Goal: Task Accomplishment & Management: Use online tool/utility

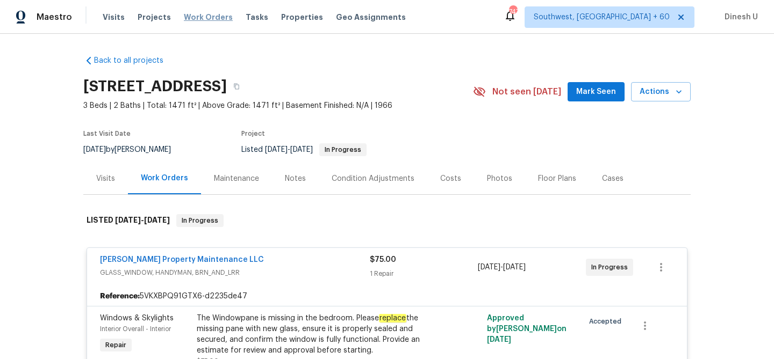
click at [192, 17] on span "Work Orders" at bounding box center [208, 17] width 49 height 11
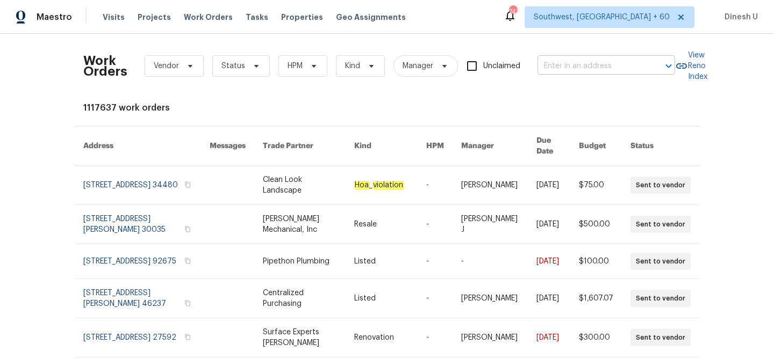
click at [555, 61] on input "text" at bounding box center [590, 66] width 107 height 17
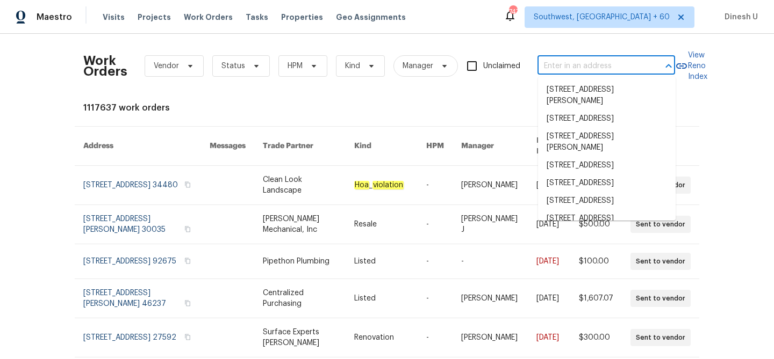
paste input "101 Greenfield Trl, Forney, TX 75126"
type input "101 Greenfield Trl, Forney, TX 75126"
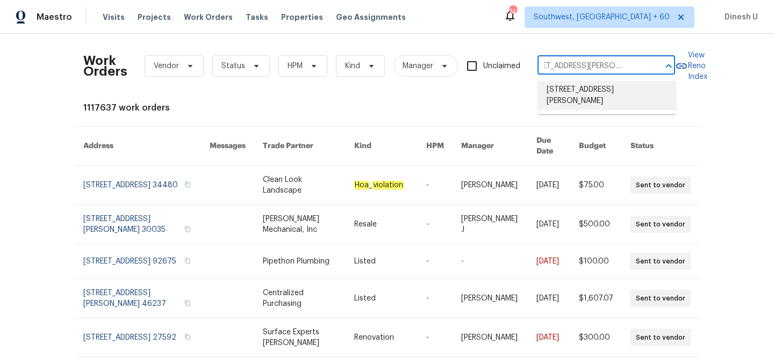
click at [555, 88] on li "101 Greenfield Trl, Forney, TX 75126" at bounding box center [607, 95] width 138 height 29
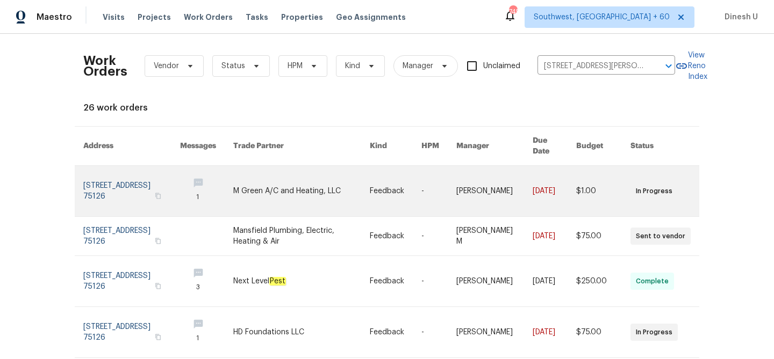
click at [115, 174] on link at bounding box center [131, 191] width 97 height 50
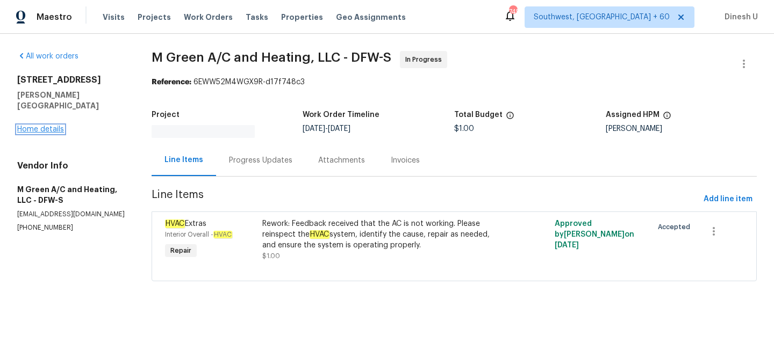
click at [27, 126] on link "Home details" at bounding box center [40, 130] width 47 height 8
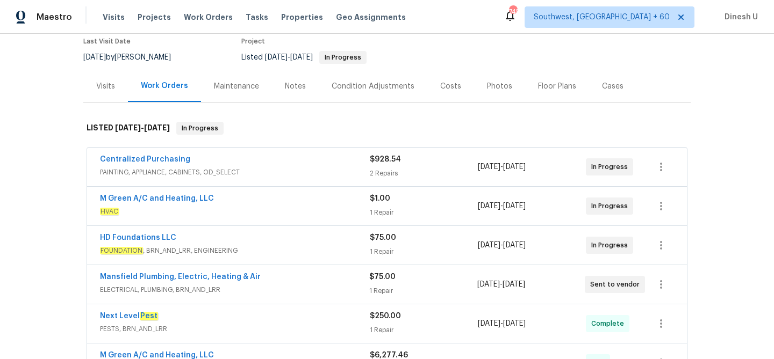
scroll to position [136, 0]
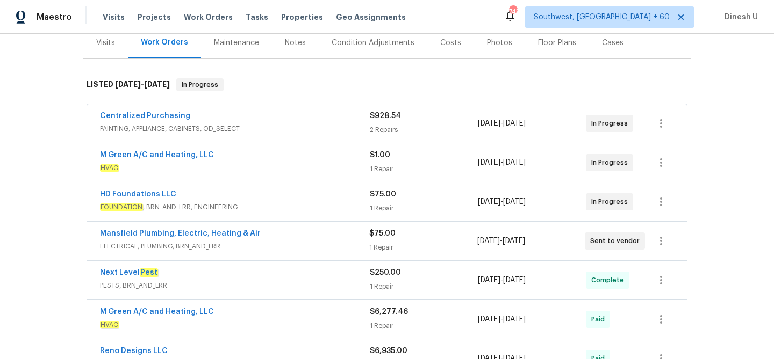
click at [370, 129] on div "2 Repairs" at bounding box center [424, 130] width 108 height 11
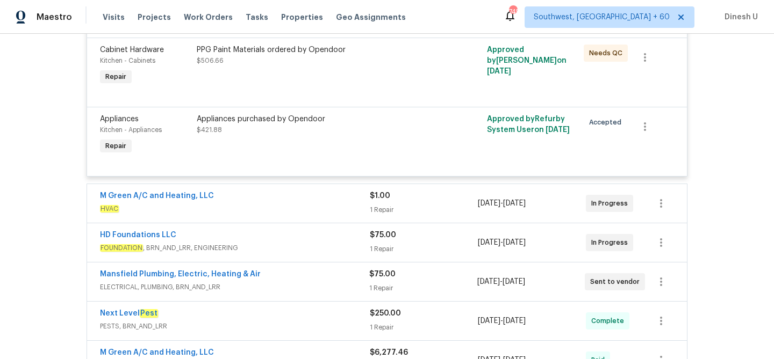
scroll to position [296, 0]
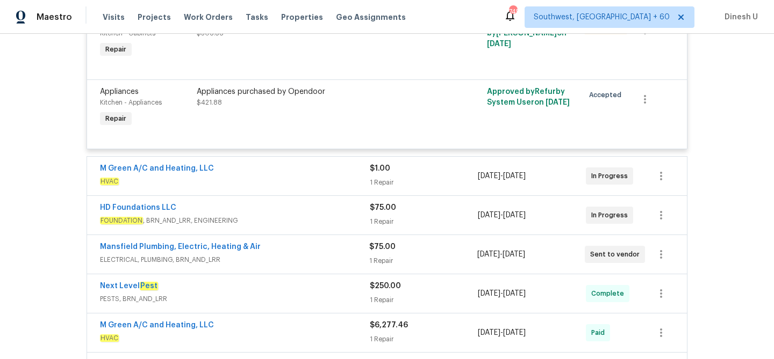
click at [384, 183] on div "1 Repair" at bounding box center [424, 182] width 108 height 11
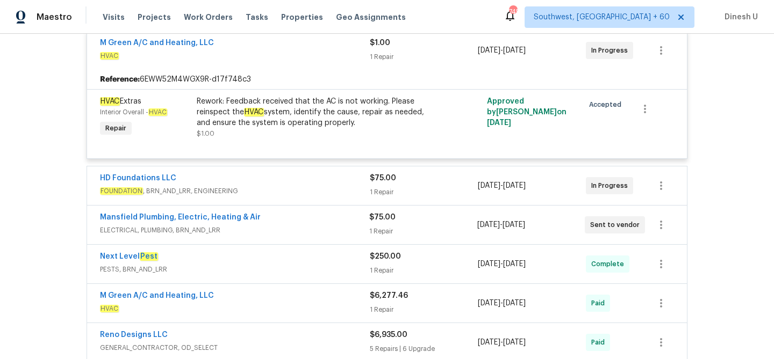
scroll to position [467, 0]
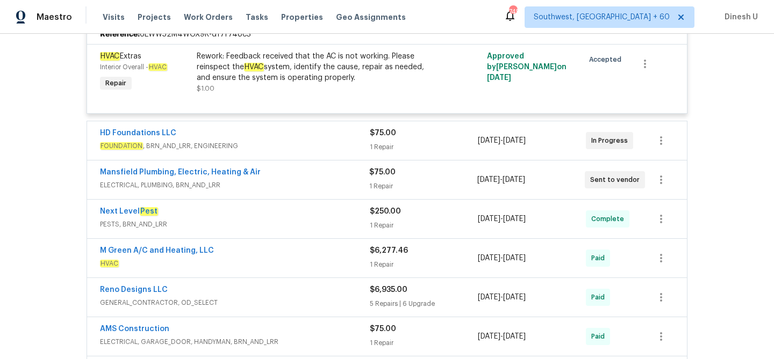
click at [379, 141] on div "$75.00 1 Repair" at bounding box center [424, 141] width 108 height 26
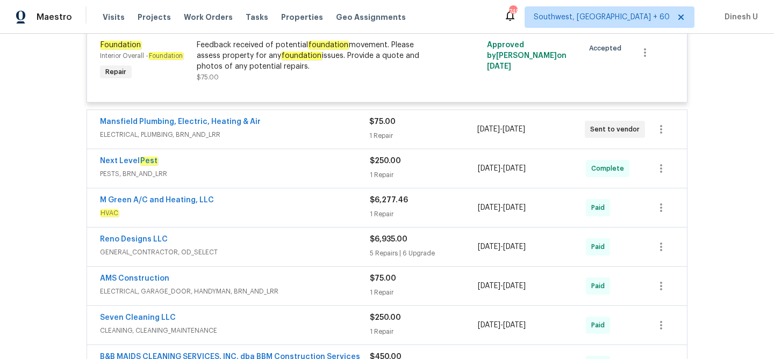
scroll to position [632, 0]
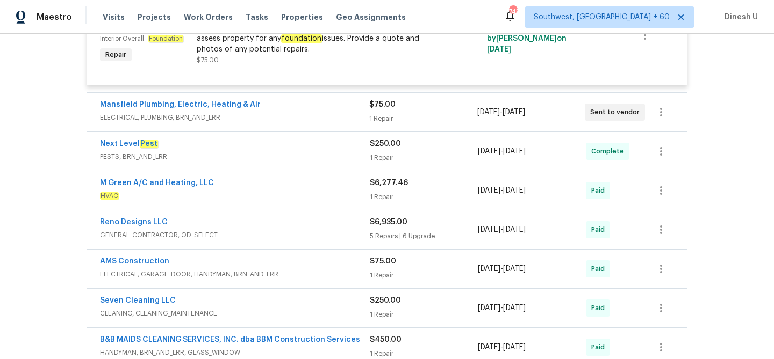
click at [377, 119] on div "1 Repair" at bounding box center [422, 118] width 107 height 11
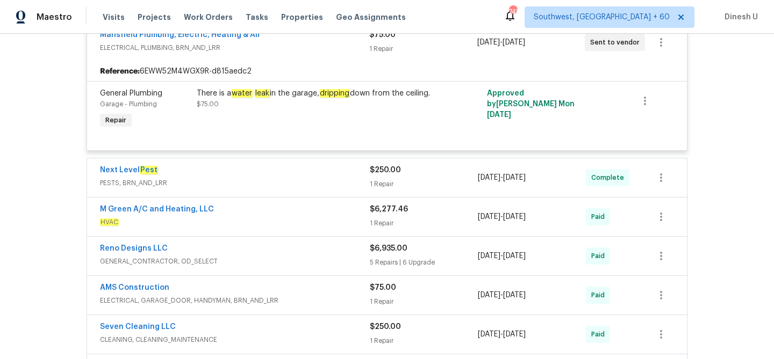
scroll to position [725, 0]
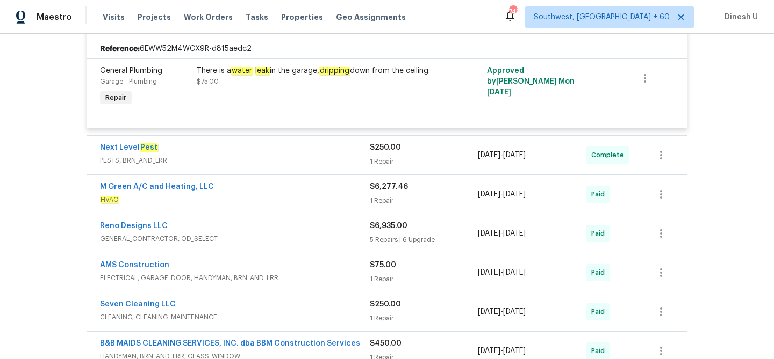
click at [371, 148] on span "$250.00" at bounding box center [385, 148] width 31 height 8
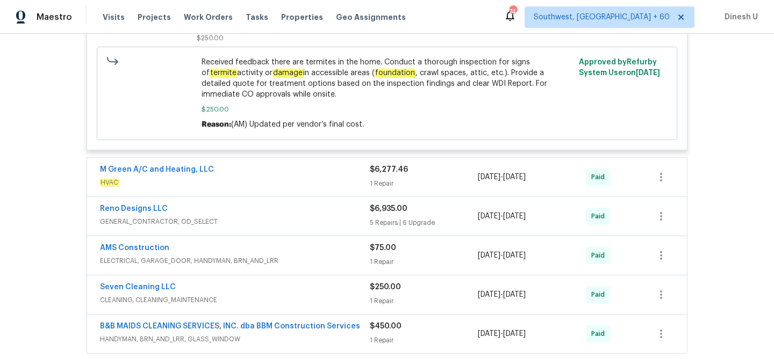
scroll to position [983, 0]
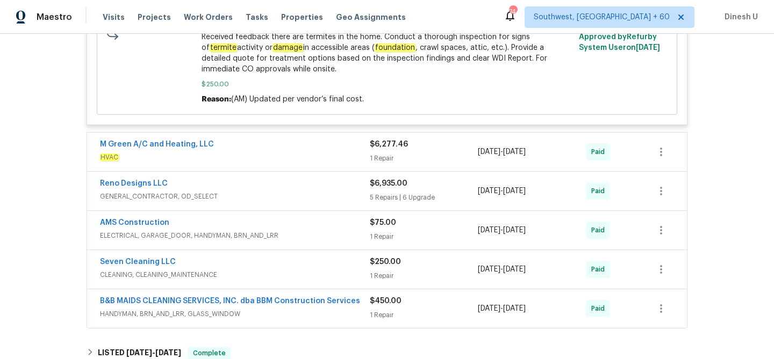
click at [381, 155] on div "1 Repair" at bounding box center [424, 158] width 108 height 11
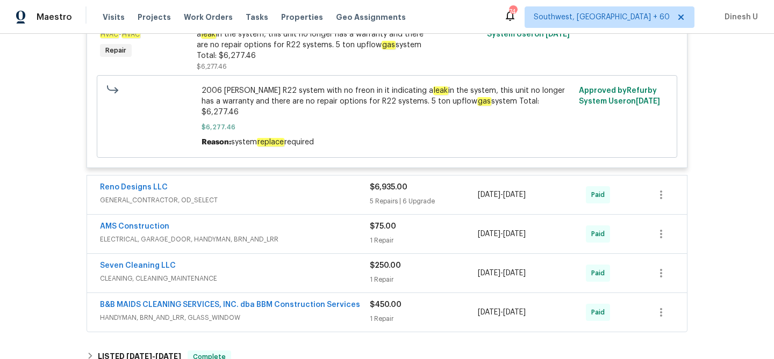
scroll to position [1206, 0]
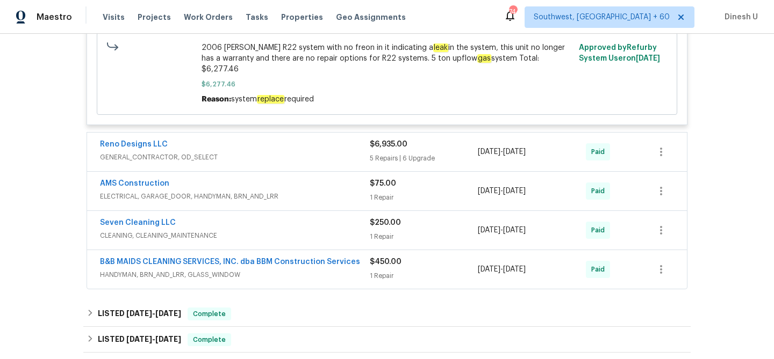
click at [379, 153] on div "5 Repairs | 6 Upgrade" at bounding box center [424, 158] width 108 height 11
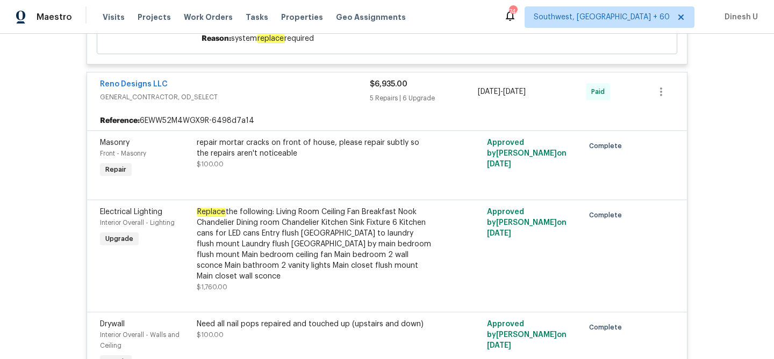
scroll to position [1272, 0]
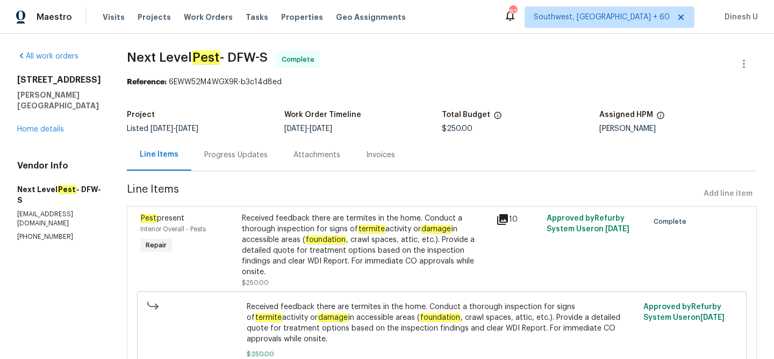
click at [226, 151] on div "Progress Updates" at bounding box center [235, 155] width 63 height 11
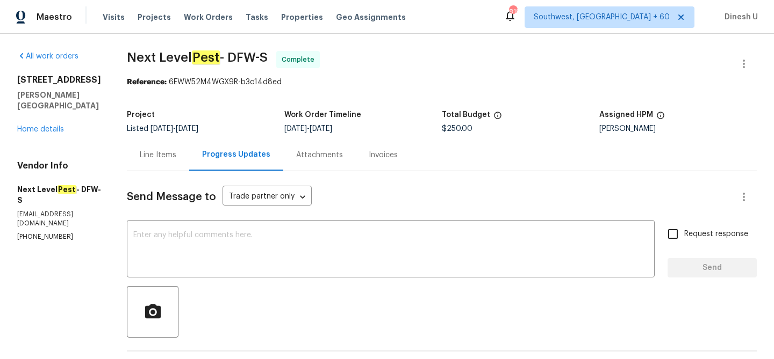
click at [164, 64] on span "Next Level Pest - DFW-S Complete" at bounding box center [429, 64] width 604 height 26
click at [149, 53] on span "Next Level Pest - DFW-S" at bounding box center [197, 57] width 141 height 13
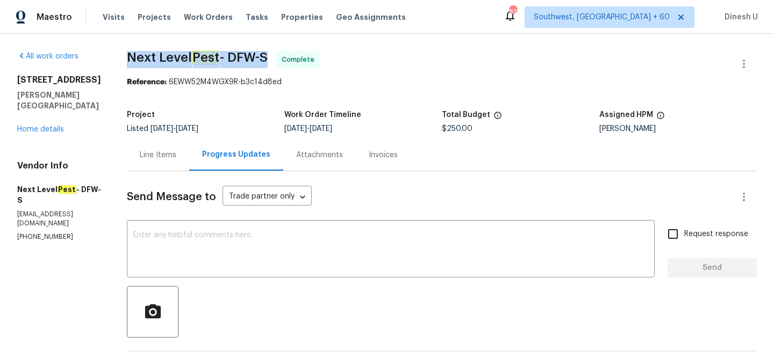
copy span "Next Level Pest - DFW-S"
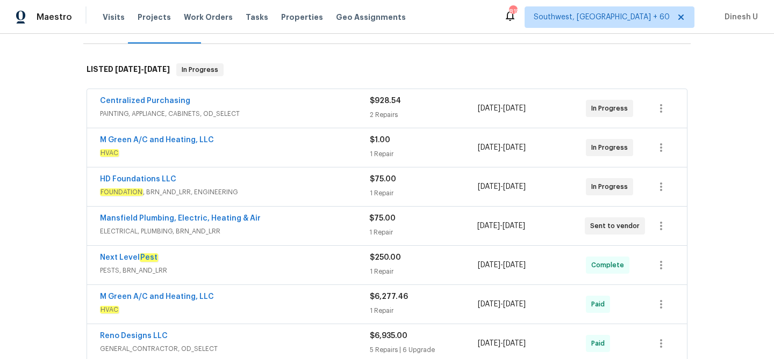
scroll to position [103, 0]
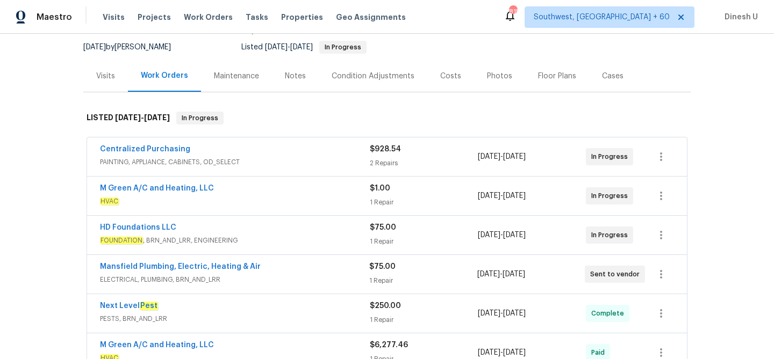
click at [391, 164] on div "2 Repairs" at bounding box center [424, 163] width 108 height 11
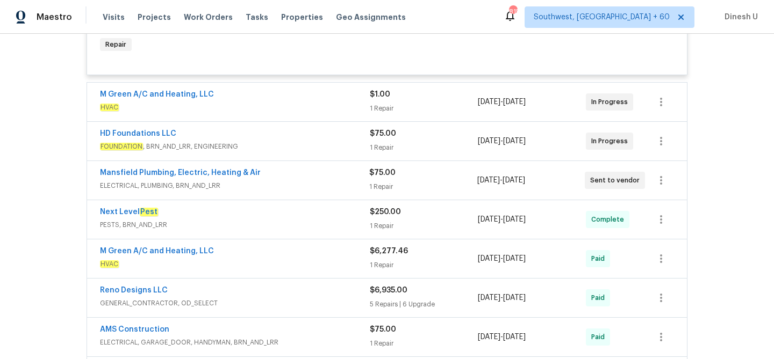
scroll to position [377, 0]
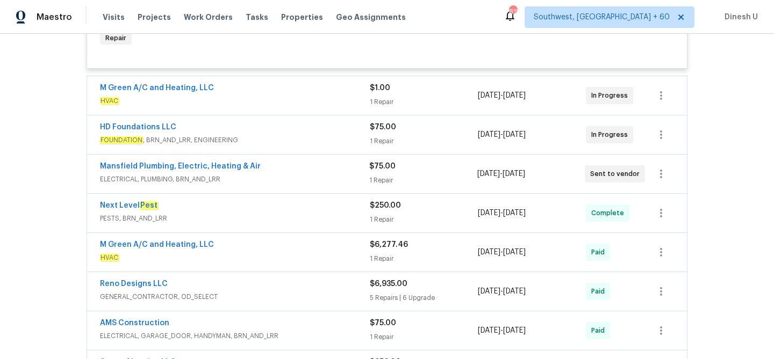
click at [370, 95] on div "$1.00 1 Repair" at bounding box center [424, 96] width 108 height 26
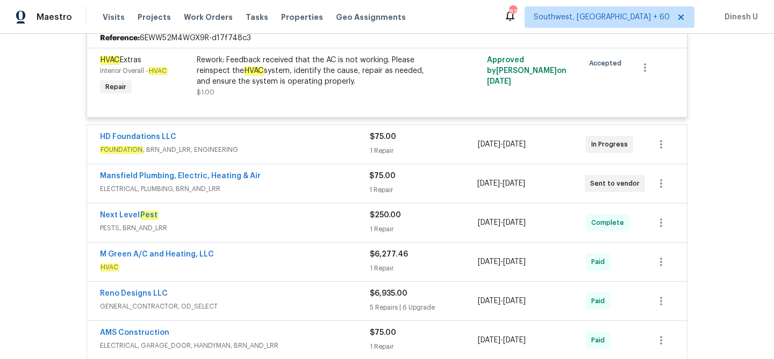
scroll to position [465, 0]
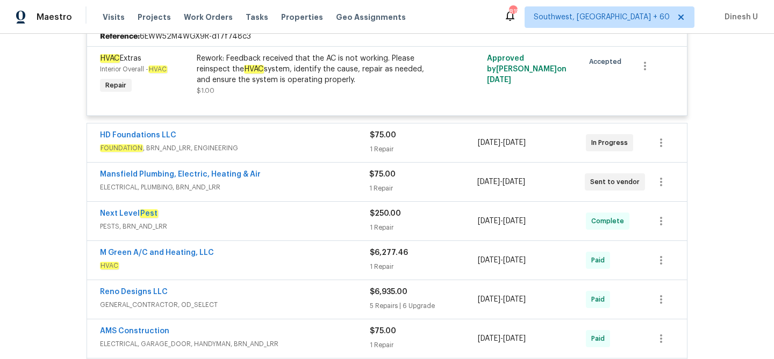
click at [378, 149] on div "1 Repair" at bounding box center [424, 149] width 108 height 11
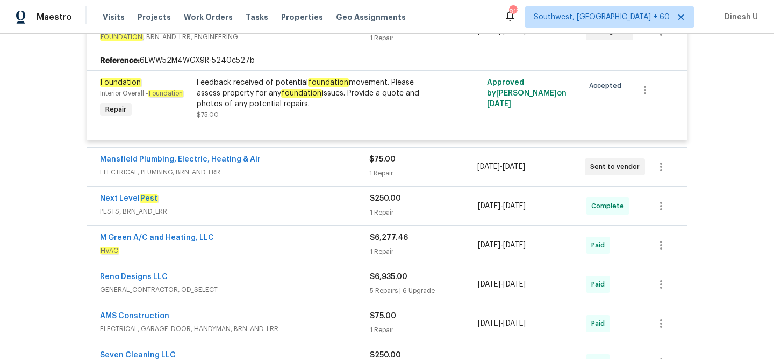
scroll to position [578, 0]
click at [377, 179] on div "$75.00 1 Repair" at bounding box center [422, 166] width 107 height 26
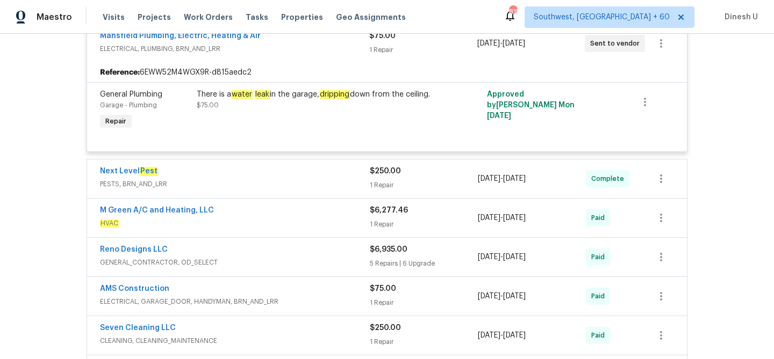
scroll to position [738, 0]
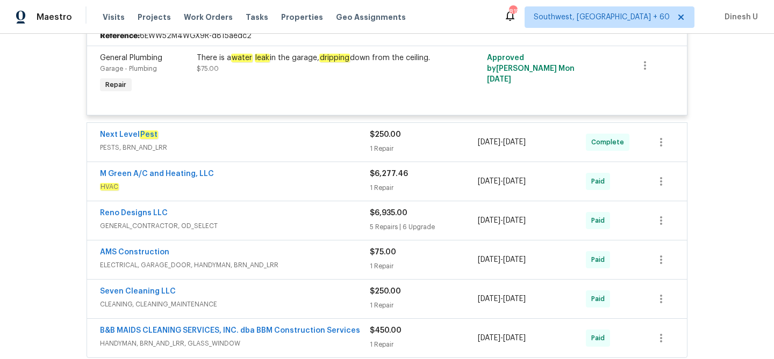
click at [383, 148] on div "1 Repair" at bounding box center [424, 148] width 108 height 11
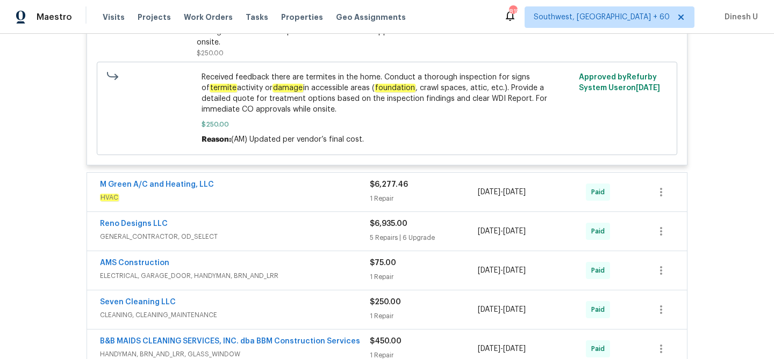
scroll to position [960, 0]
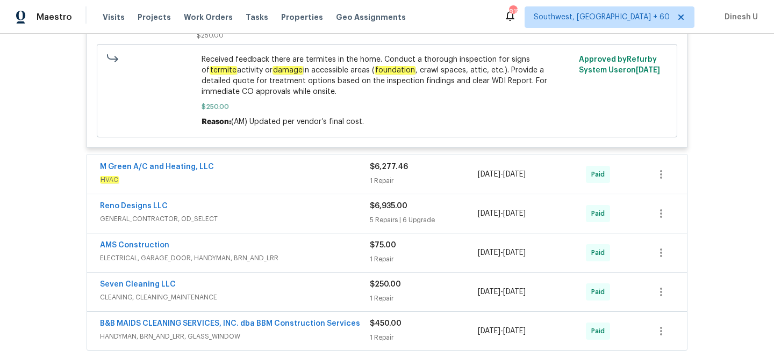
click at [382, 186] on div "1 Repair" at bounding box center [424, 181] width 108 height 11
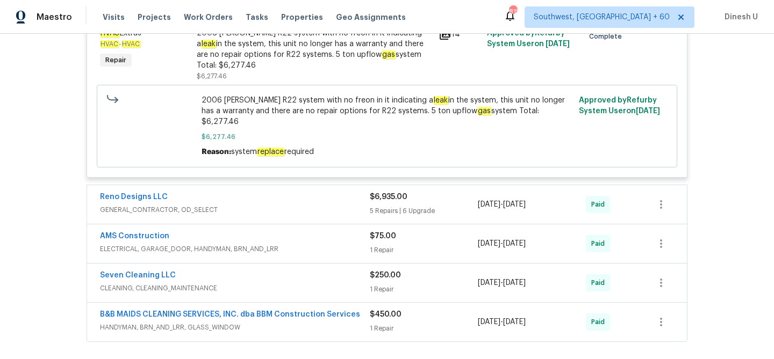
scroll to position [1161, 0]
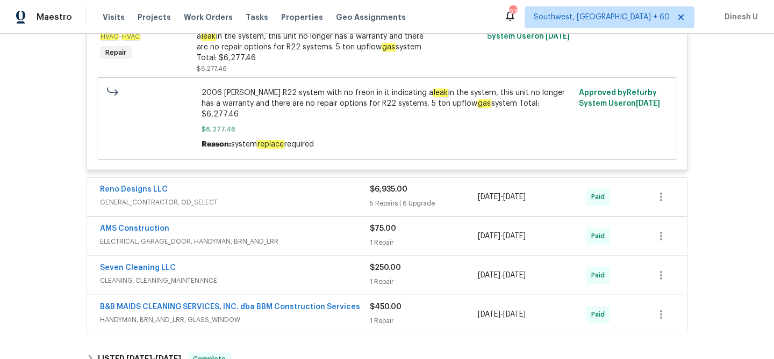
click at [379, 198] on div "5 Repairs | 6 Upgrade" at bounding box center [424, 203] width 108 height 11
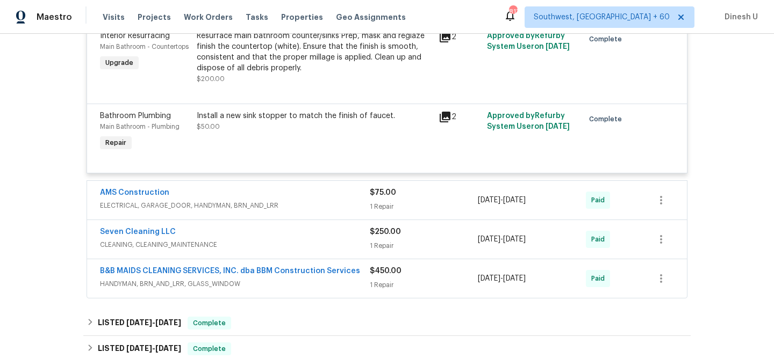
scroll to position [2294, 0]
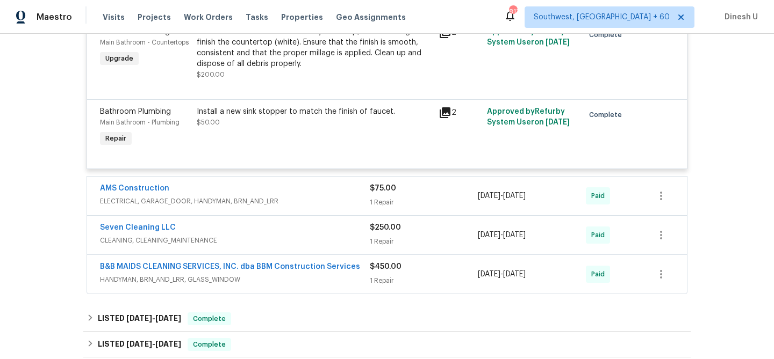
click at [370, 183] on div "$75.00 1 Repair" at bounding box center [424, 196] width 108 height 26
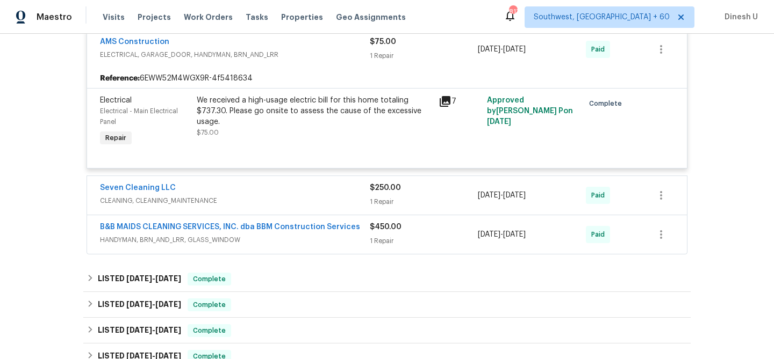
scroll to position [2455, 0]
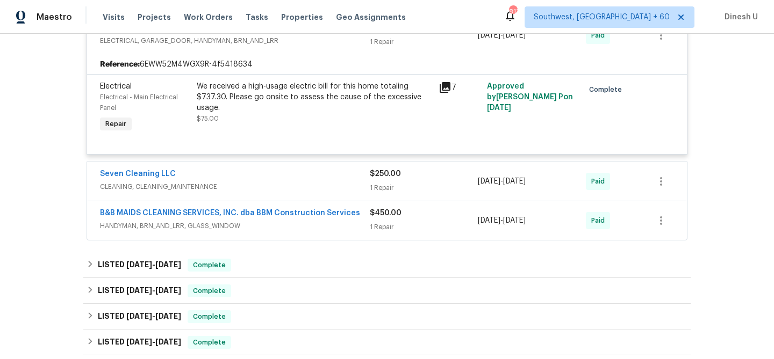
click at [370, 183] on div "1 Repair" at bounding box center [424, 188] width 108 height 11
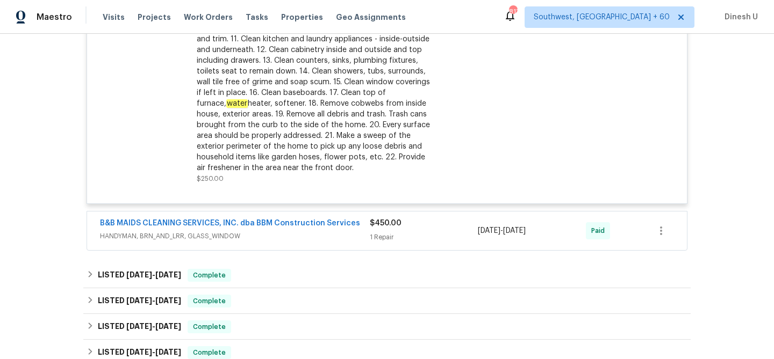
scroll to position [2758, 0]
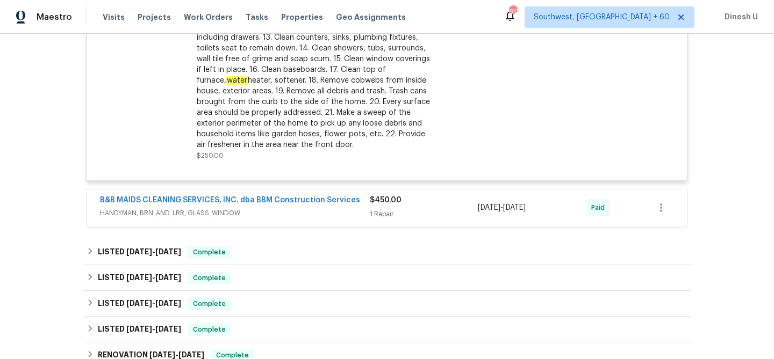
click at [383, 209] on div "1 Repair" at bounding box center [424, 214] width 108 height 11
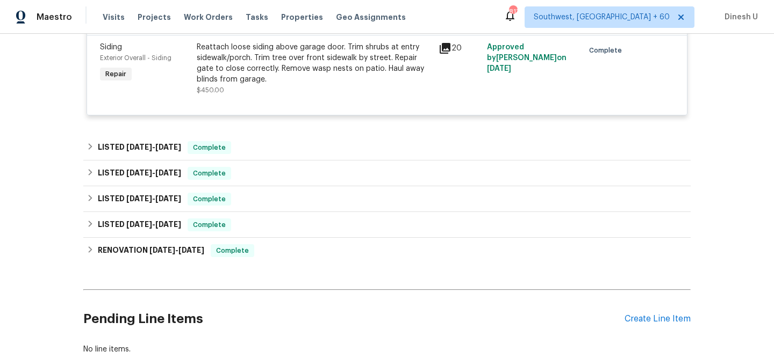
scroll to position [2972, 0]
